Goal: Task Accomplishment & Management: Manage account settings

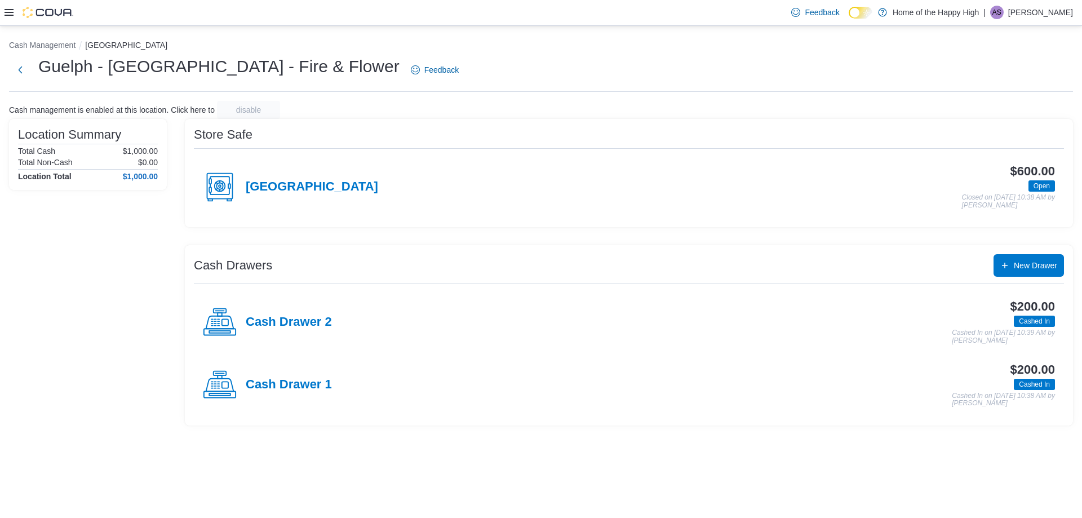
click at [1057, 6] on p "Austin Sharpe" at bounding box center [1041, 13] width 65 height 14
click at [1026, 112] on button "Sign Out" at bounding box center [1017, 110] width 104 height 18
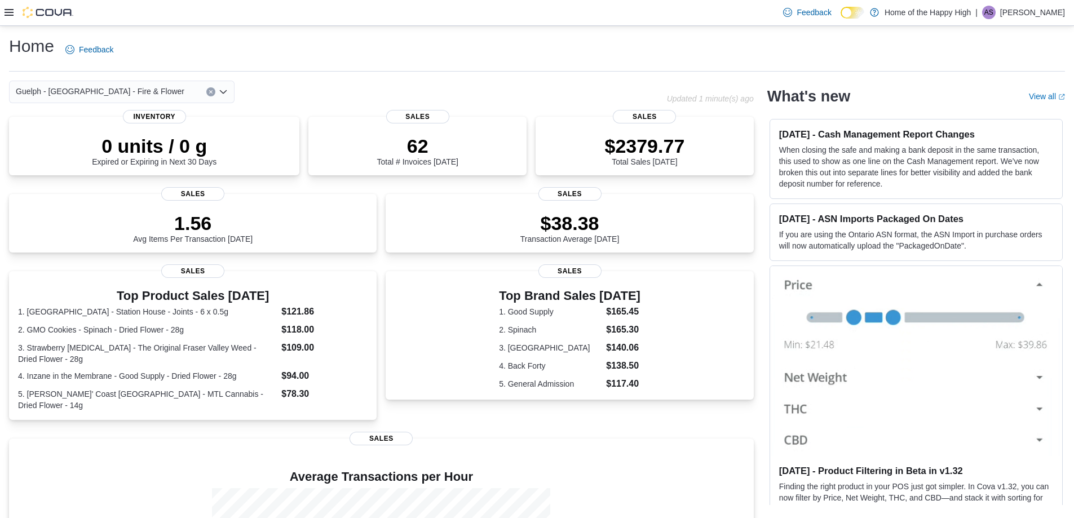
click at [5, 11] on icon at bounding box center [9, 12] width 9 height 9
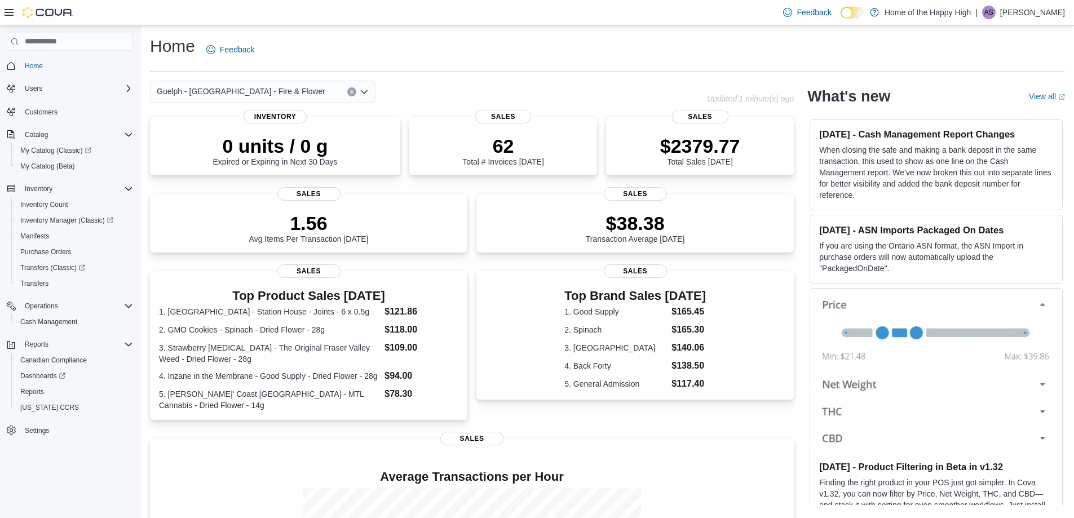
click at [1024, 14] on p "Austin Sharpe" at bounding box center [1032, 13] width 65 height 14
click at [988, 121] on ul "Change Password Help Cova Learning Sign Out" at bounding box center [1008, 74] width 113 height 100
click at [988, 116] on span "Sign Out" at bounding box center [992, 109] width 30 height 11
